Goal: Book appointment/travel/reservation

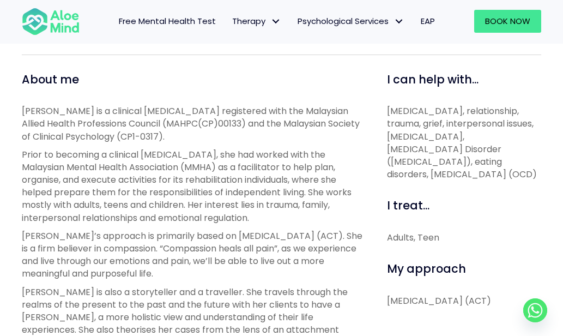
scroll to position [406, 0]
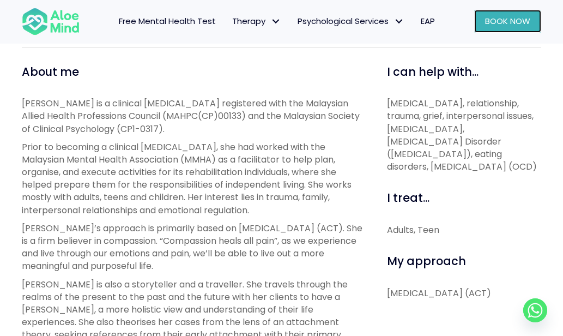
click at [523, 28] on link "Book Now" at bounding box center [507, 21] width 67 height 23
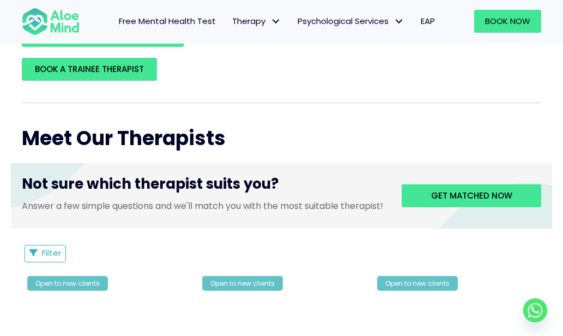
scroll to position [358, 0]
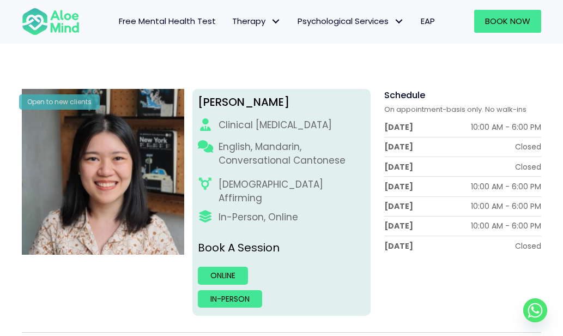
scroll to position [114, 0]
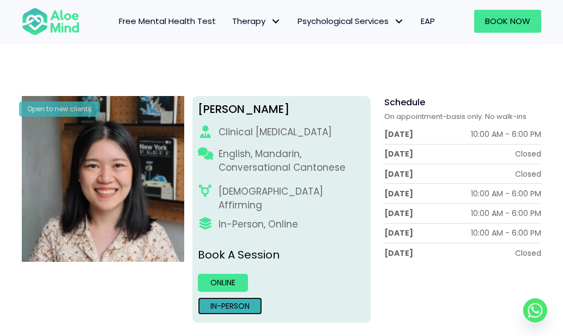
click at [229, 297] on link "In-person" at bounding box center [230, 305] width 64 height 17
